Goal: Find contact information: Find contact information

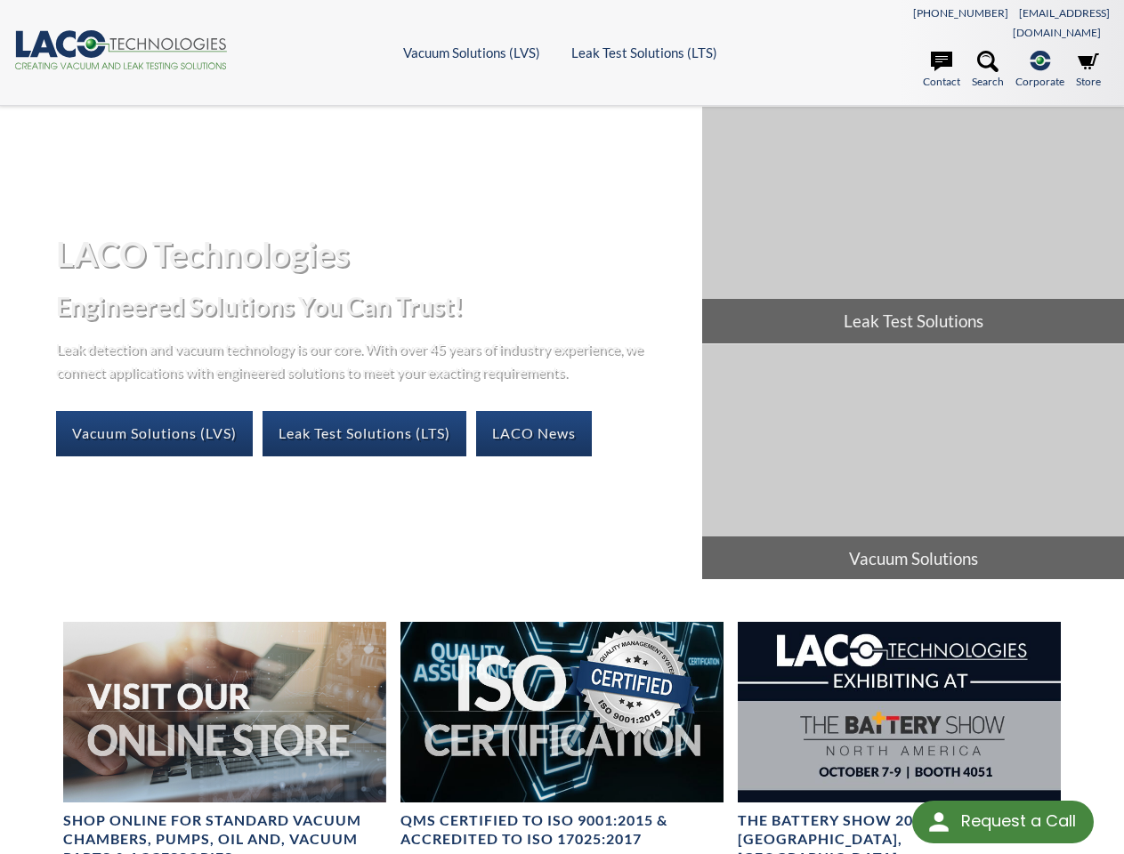
click at [1003, 822] on div "Request a Call" at bounding box center [1018, 821] width 115 height 41
select select "Language Translate Widget"
